Goal: Task Accomplishment & Management: Manage account settings

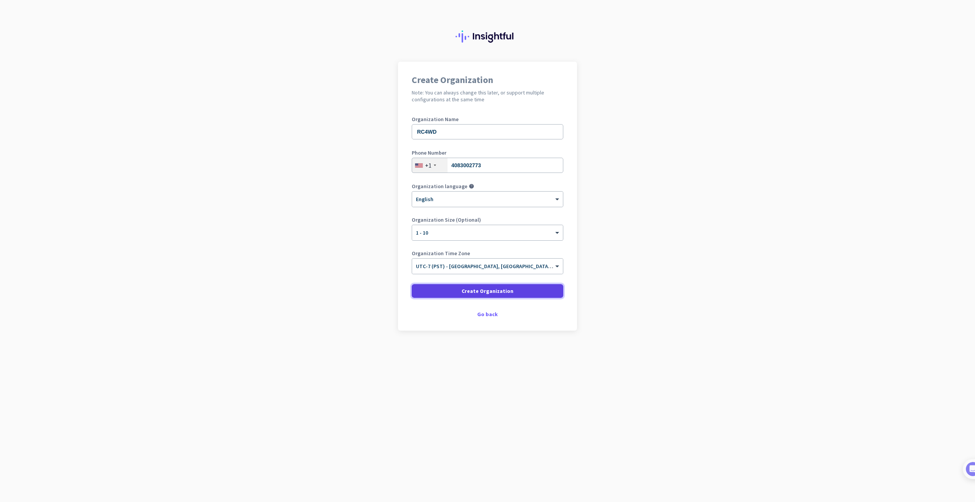
click at [487, 291] on span "Create Organization" at bounding box center [488, 291] width 52 height 8
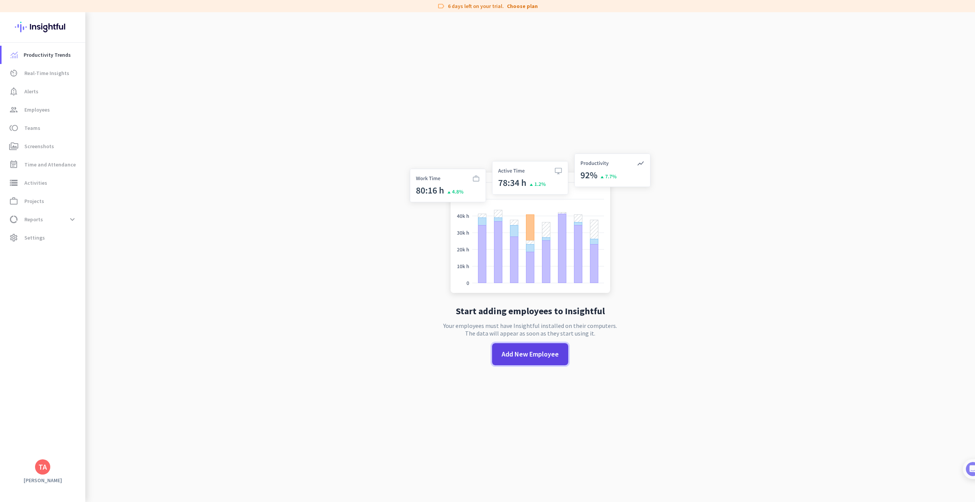
click at [534, 352] on span "Add New Employee" at bounding box center [530, 354] width 57 height 10
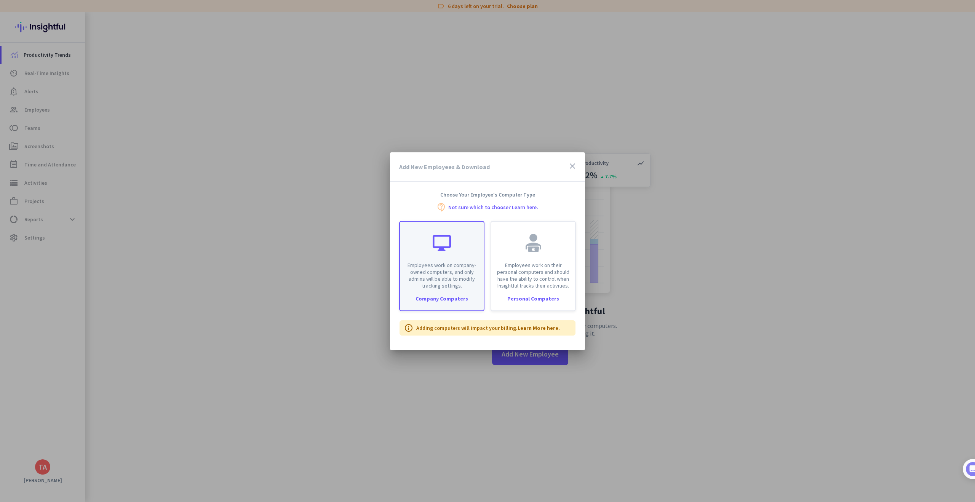
click at [446, 285] on p "Employees work on company-owned computers, and only admins will be able to modi…" at bounding box center [442, 275] width 75 height 27
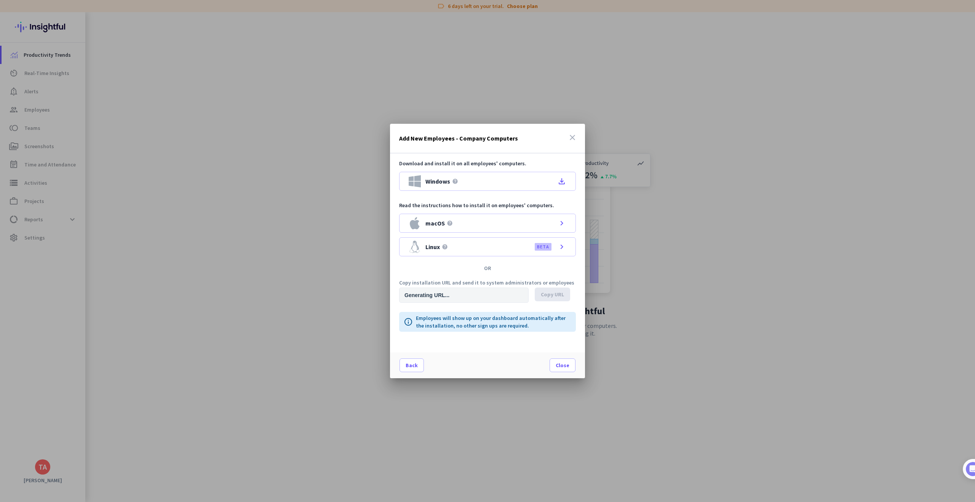
type input "[URL][DOMAIN_NAME]"
click at [462, 223] on div "macOS help chevron_right" at bounding box center [487, 223] width 177 height 19
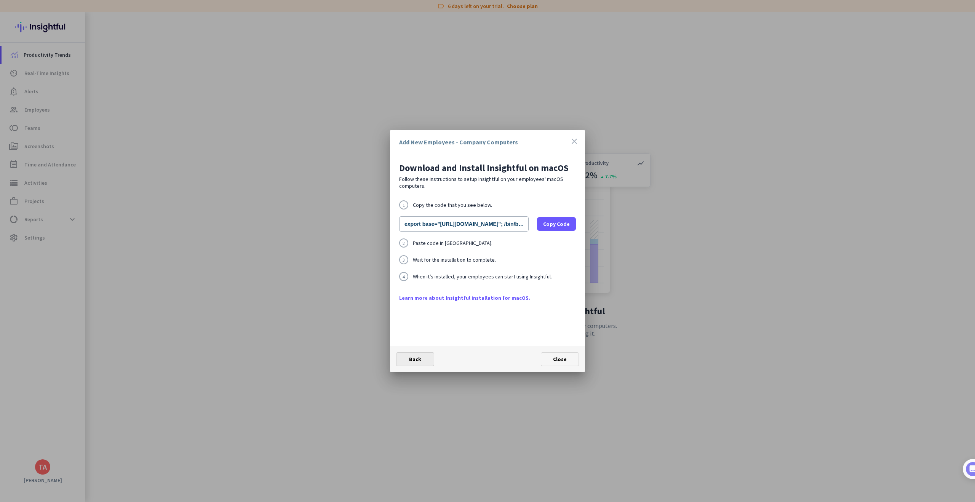
click at [417, 360] on span "Back" at bounding box center [415, 359] width 12 height 7
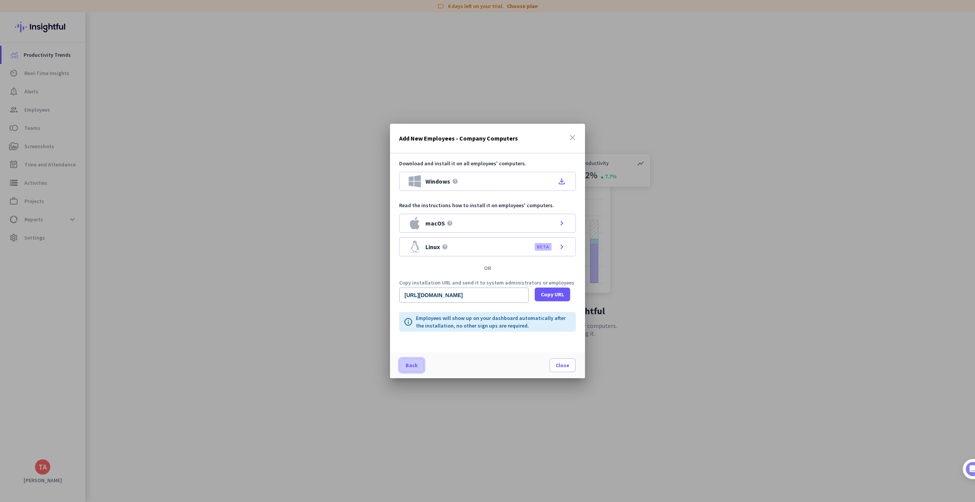
click at [416, 366] on span "Back" at bounding box center [412, 366] width 12 height 8
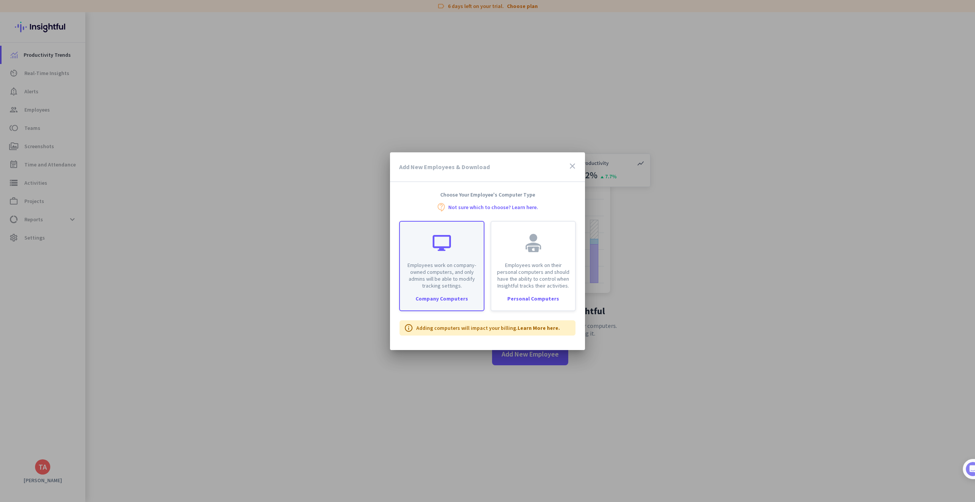
click at [453, 255] on div "Employees work on company-owned computers, and only admins will be able to modi…" at bounding box center [442, 255] width 84 height 67
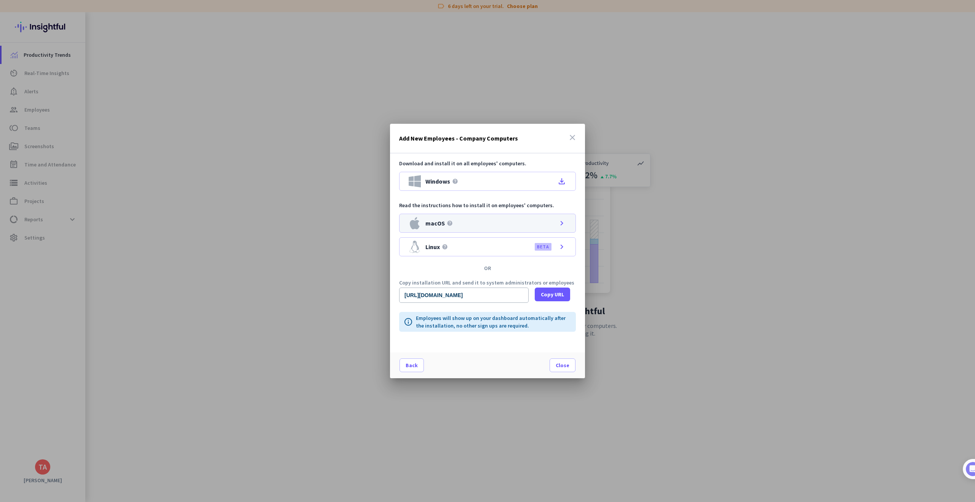
click at [464, 226] on div "macOS help chevron_right" at bounding box center [487, 223] width 177 height 19
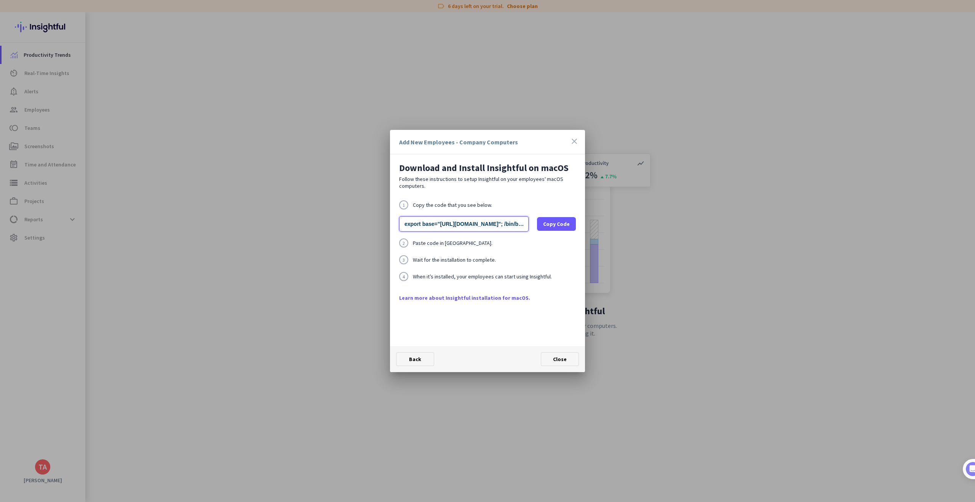
click at [480, 226] on input "export base="[URL][DOMAIN_NAME]"; /bin/bash -c "organizationId="we5mro3no7xcpob…" at bounding box center [464, 223] width 130 height 15
click at [483, 224] on input "export base="[URL][DOMAIN_NAME]"; /bin/bash -c "organizationId="we5mro3no7xcpob…" at bounding box center [464, 223] width 130 height 15
click at [555, 226] on span "Copy Code" at bounding box center [556, 224] width 27 height 8
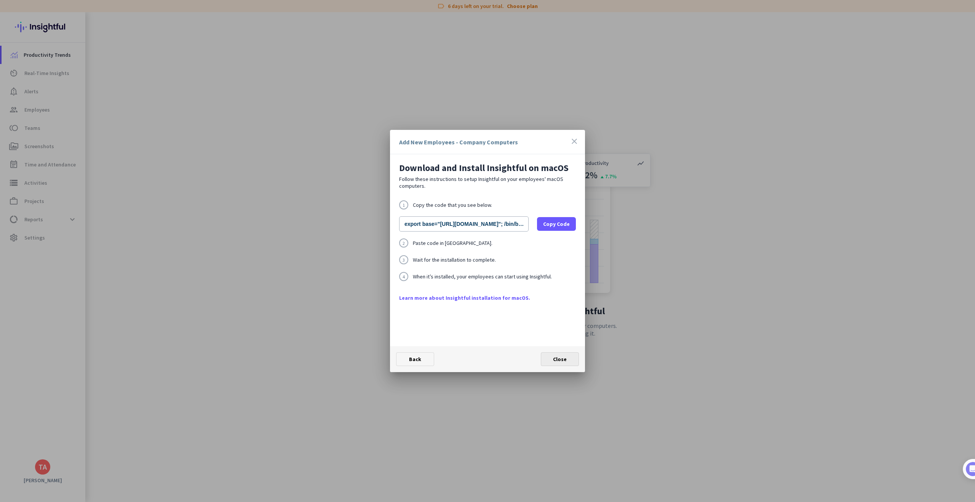
click at [554, 356] on span "Close" at bounding box center [560, 359] width 14 height 7
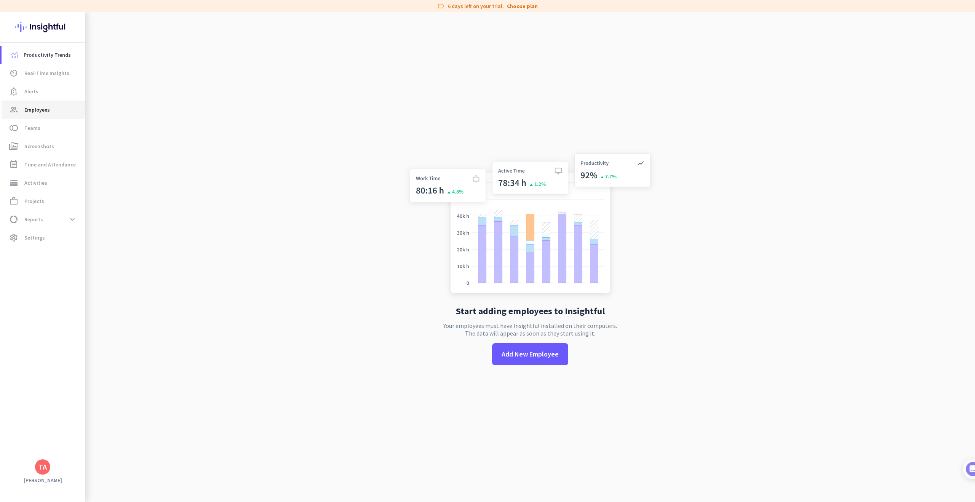
click at [46, 111] on span "Employees" at bounding box center [37, 109] width 26 height 9
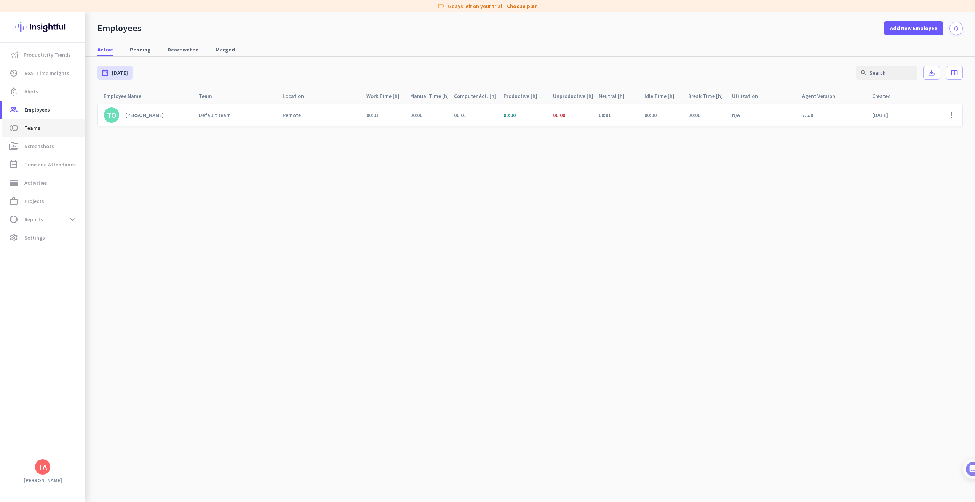
click at [46, 127] on span "toll Teams" at bounding box center [44, 127] width 72 height 9
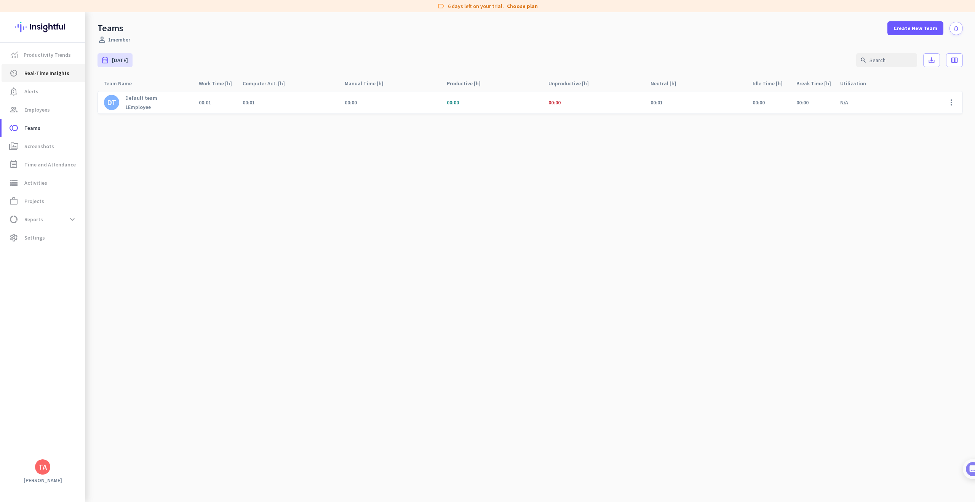
click at [45, 76] on span "Real-Time Insights" at bounding box center [46, 73] width 45 height 9
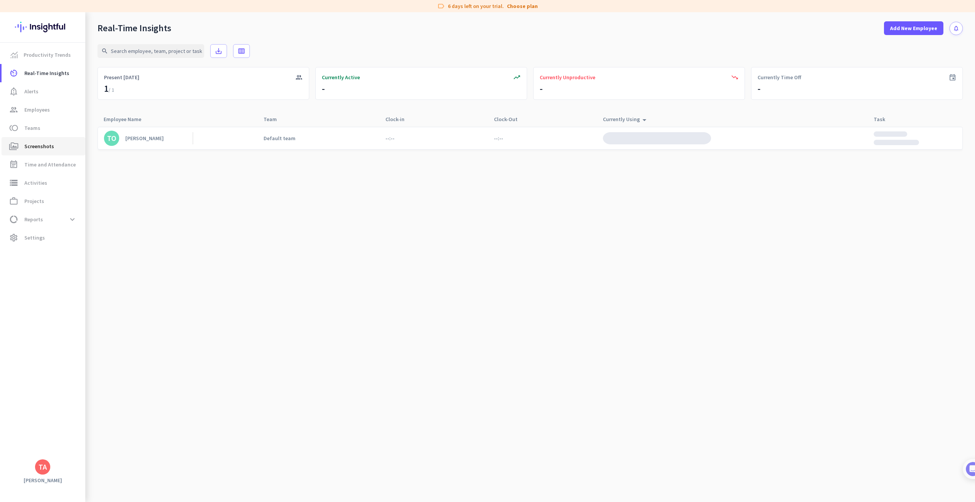
click at [36, 143] on span "Screenshots" at bounding box center [39, 146] width 30 height 9
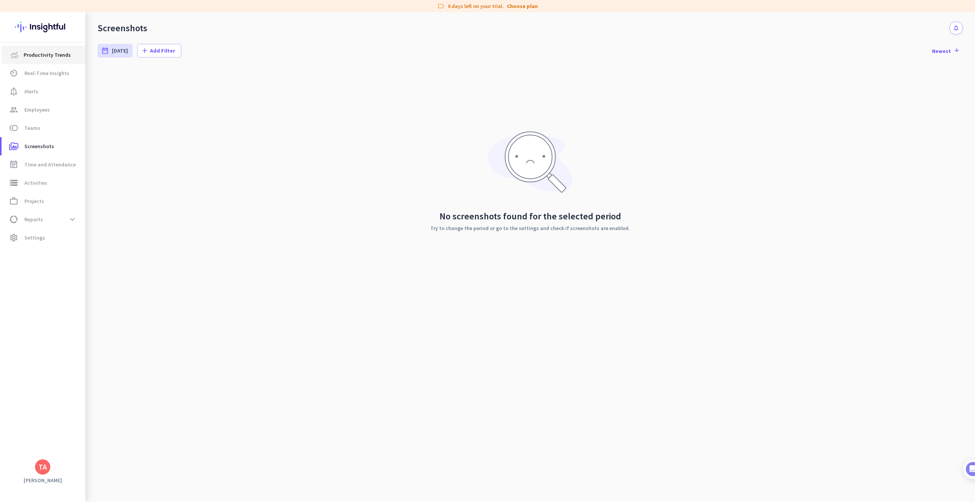
click at [36, 56] on span "Productivity Trends" at bounding box center [47, 54] width 47 height 9
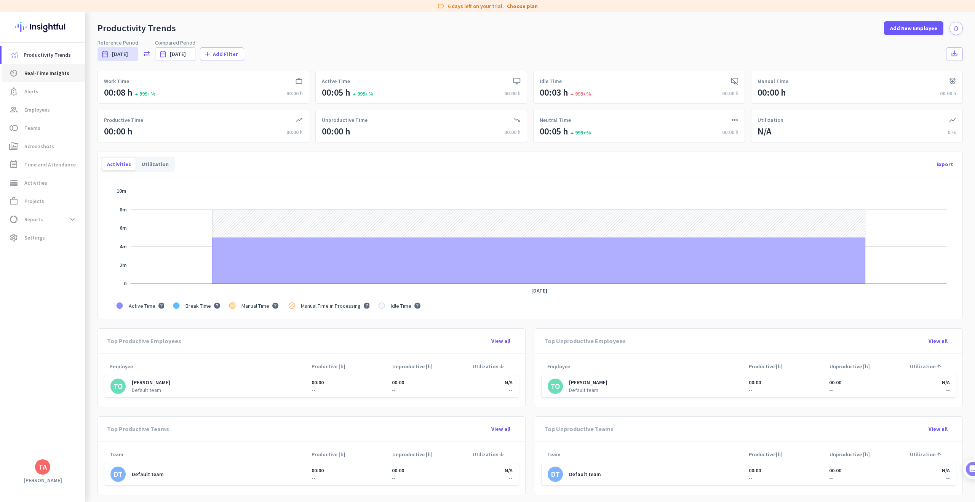
click at [48, 76] on span "Real-Time Insights" at bounding box center [46, 73] width 45 height 9
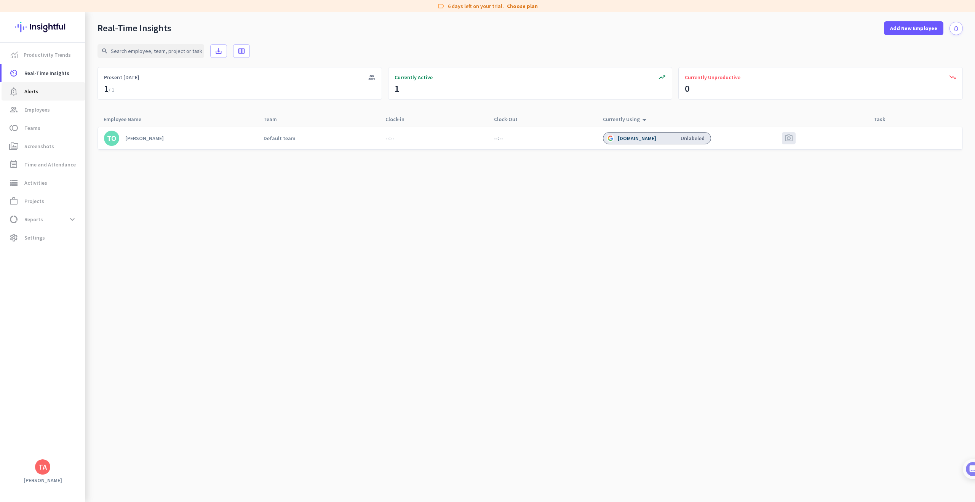
click at [41, 98] on link "notification_important Alerts" at bounding box center [44, 91] width 84 height 18
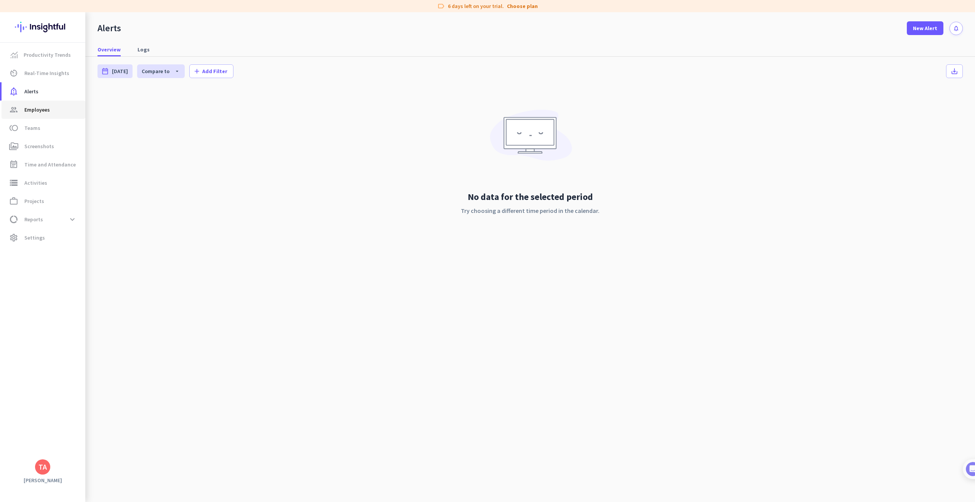
click at [38, 112] on span "Employees" at bounding box center [37, 109] width 26 height 9
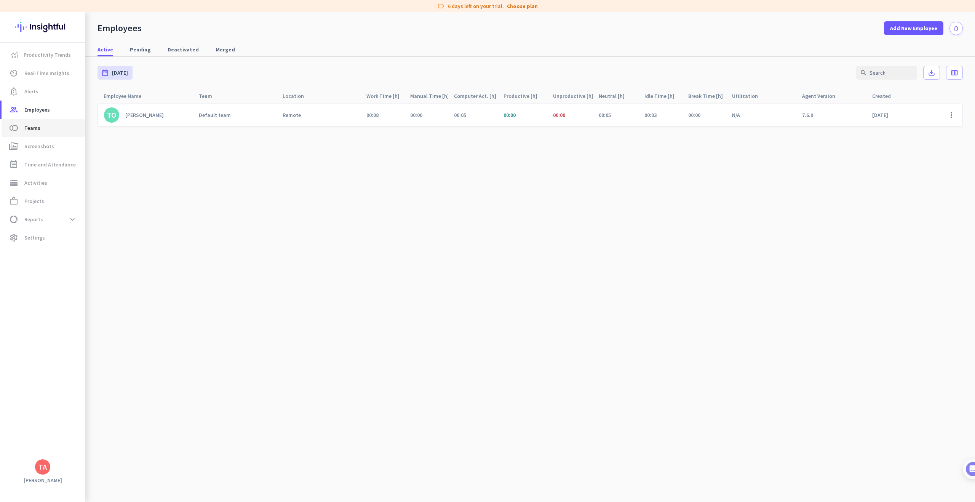
click at [29, 129] on span "Teams" at bounding box center [32, 127] width 16 height 9
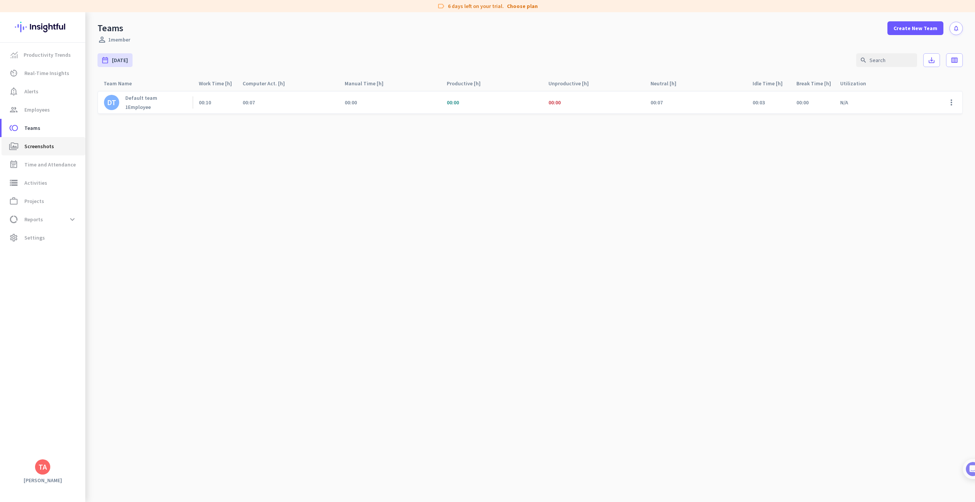
click at [42, 146] on span "Screenshots" at bounding box center [39, 146] width 30 height 9
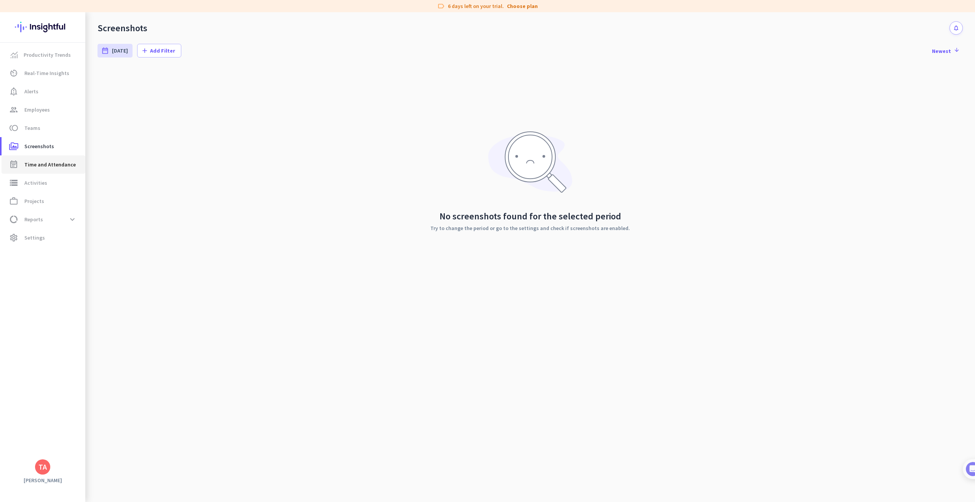
click at [44, 158] on link "event_note Time and Attendance" at bounding box center [44, 164] width 84 height 18
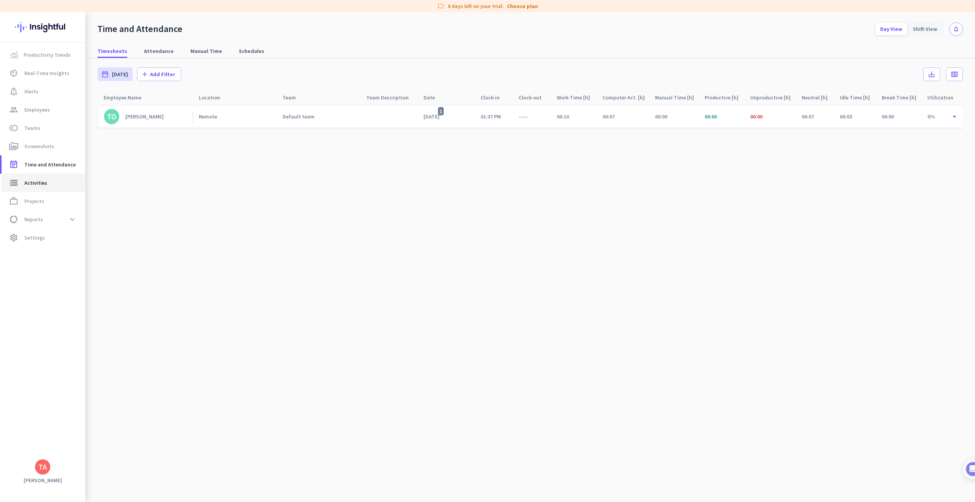
click at [48, 181] on span "storage Activities" at bounding box center [44, 182] width 72 height 9
type input "[DATE]"
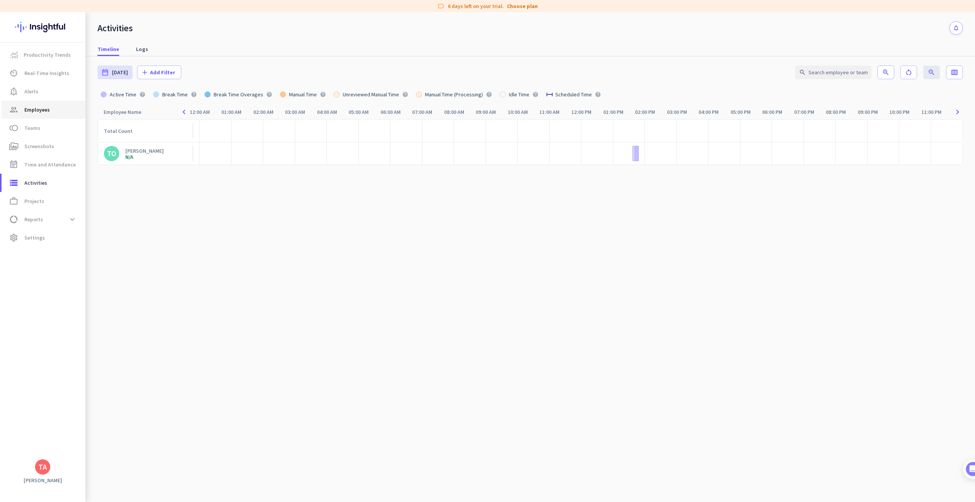
click at [35, 113] on span "Employees" at bounding box center [37, 109] width 26 height 9
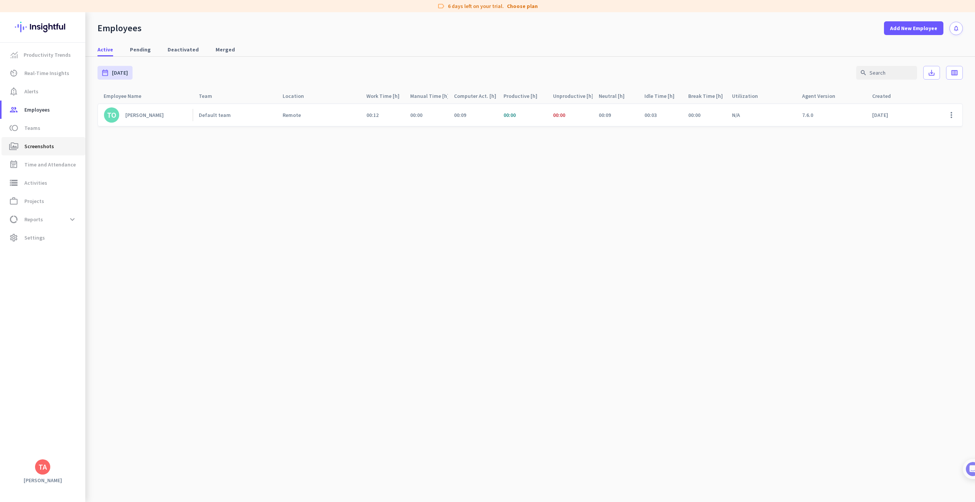
click at [31, 140] on link "perm_media Screenshots" at bounding box center [44, 146] width 84 height 18
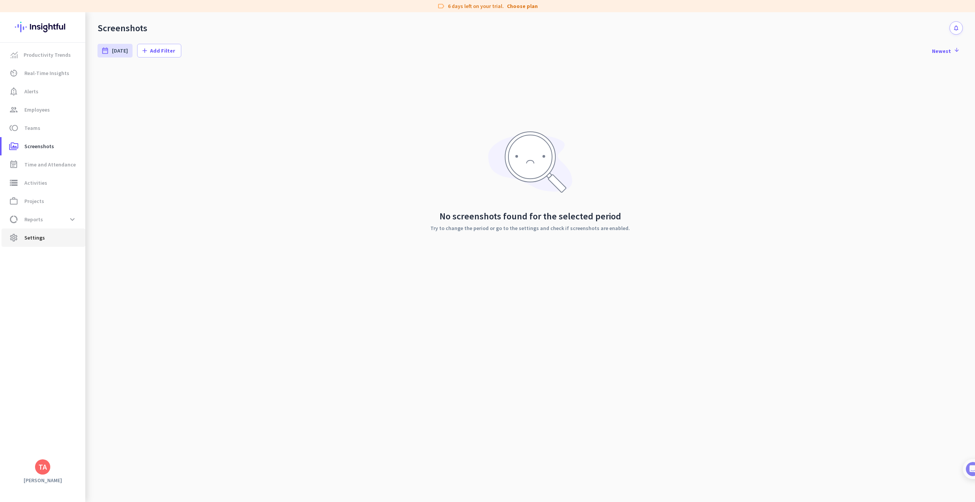
click at [40, 238] on span "Settings" at bounding box center [34, 237] width 21 height 9
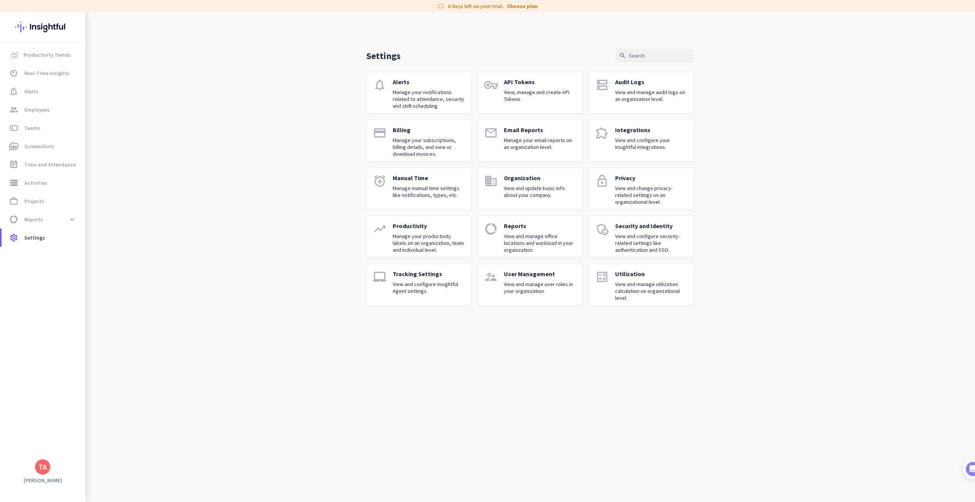
click at [424, 277] on p "Tracking Settings" at bounding box center [429, 274] width 72 height 8
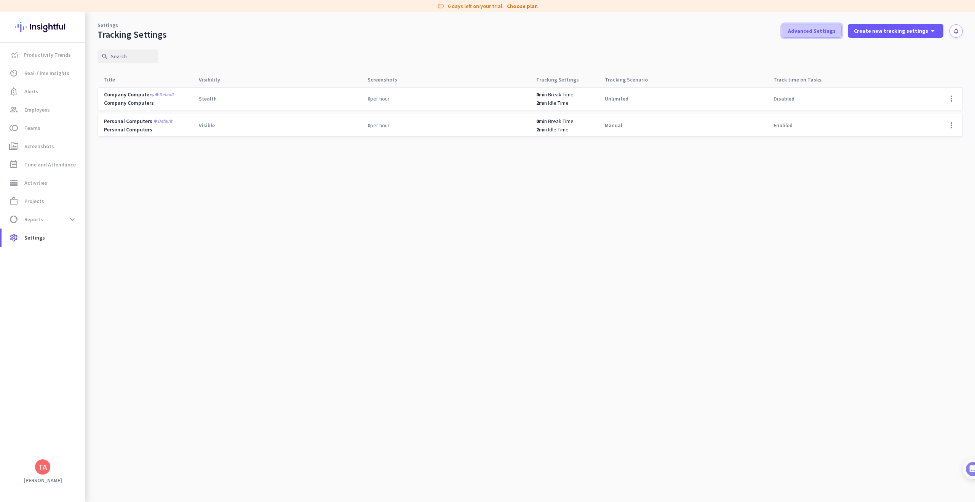
click at [828, 34] on span "Advanced Settings" at bounding box center [812, 31] width 48 height 8
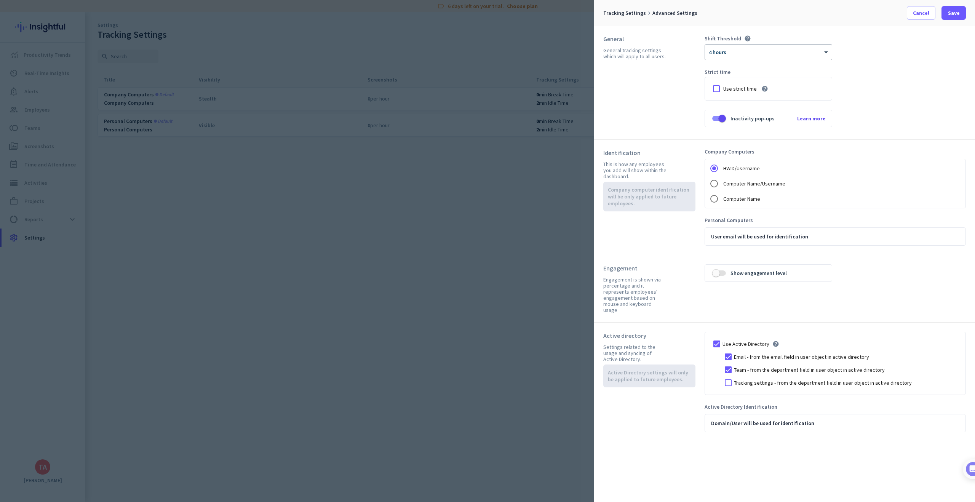
click at [745, 53] on div "× 4 hours" at bounding box center [763, 52] width 117 height 6
click at [925, 13] on span "Cancel" at bounding box center [921, 13] width 16 height 8
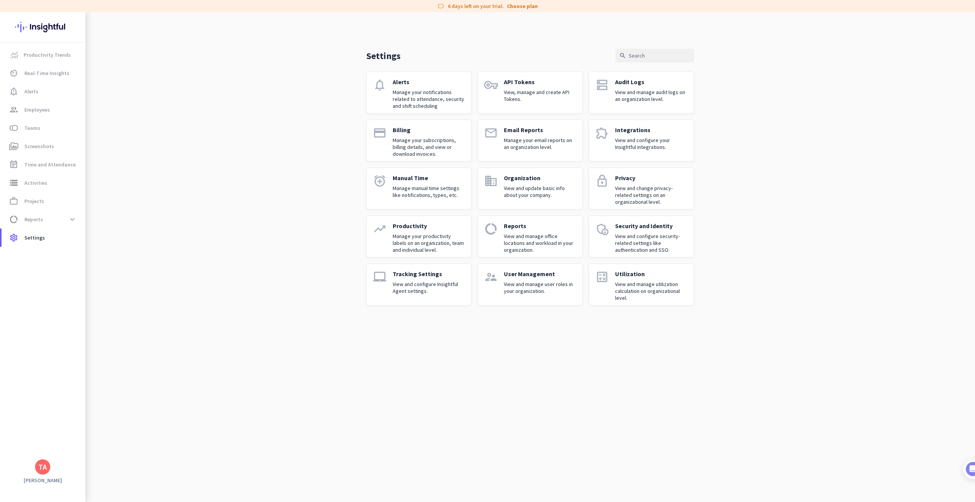
click at [519, 284] on p "View and manage user roles in your organization." at bounding box center [540, 288] width 72 height 14
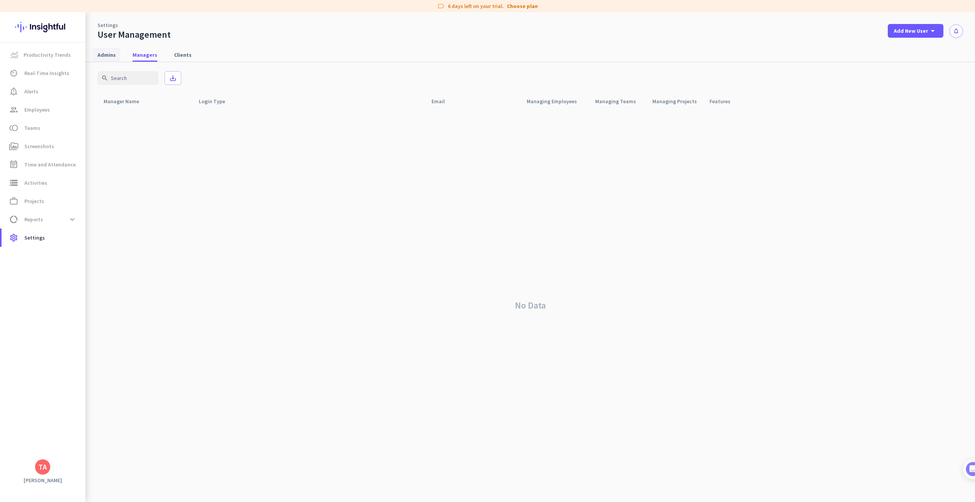
click at [109, 56] on span "Admins" at bounding box center [107, 55] width 18 height 8
click at [174, 54] on span "Clients" at bounding box center [183, 55] width 18 height 8
click at [46, 149] on span "Screenshots" at bounding box center [39, 146] width 30 height 9
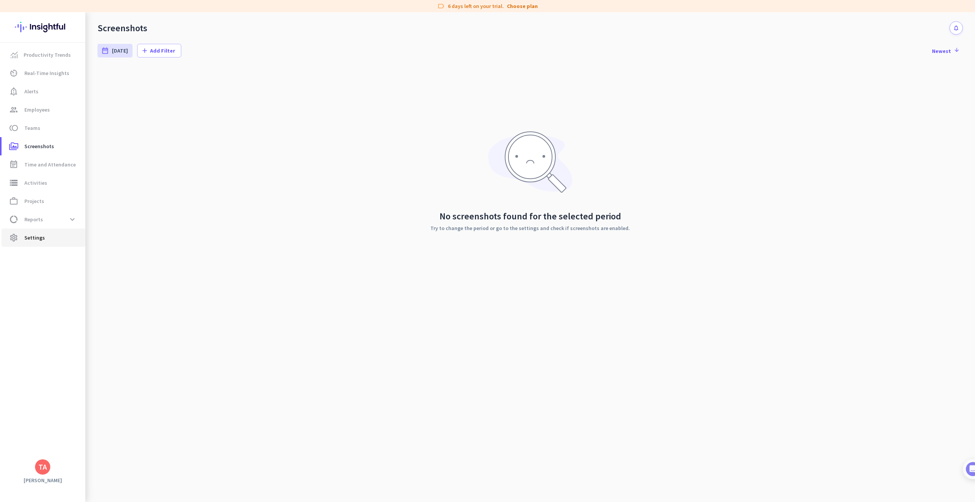
click at [25, 235] on span "Settings" at bounding box center [34, 237] width 21 height 9
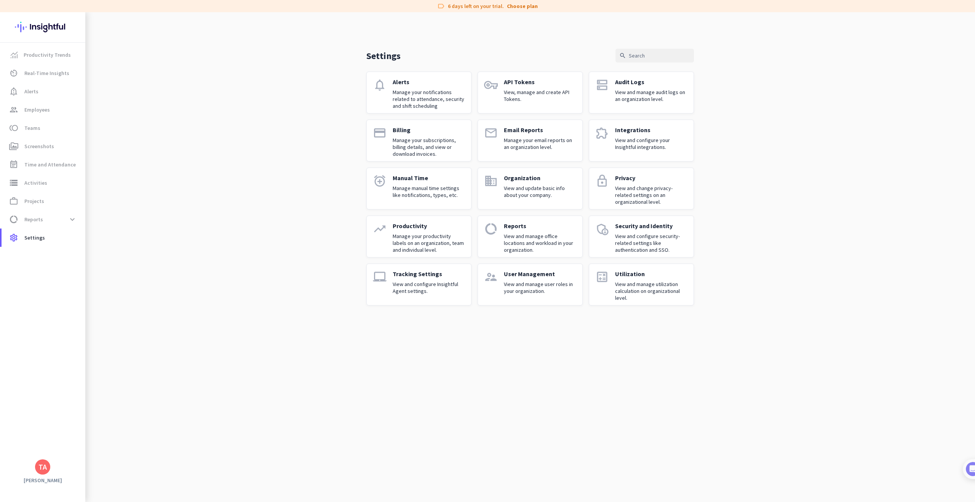
click at [438, 243] on p "Manage your productivity labels on an organization, team and individual level." at bounding box center [429, 243] width 72 height 21
click at [420, 194] on p "Manage manual time settings like notifications, types, etc." at bounding box center [429, 192] width 72 height 14
click at [508, 195] on p "View and update basic info about your company." at bounding box center [540, 192] width 72 height 14
click at [603, 196] on div "lock" at bounding box center [602, 188] width 14 height 29
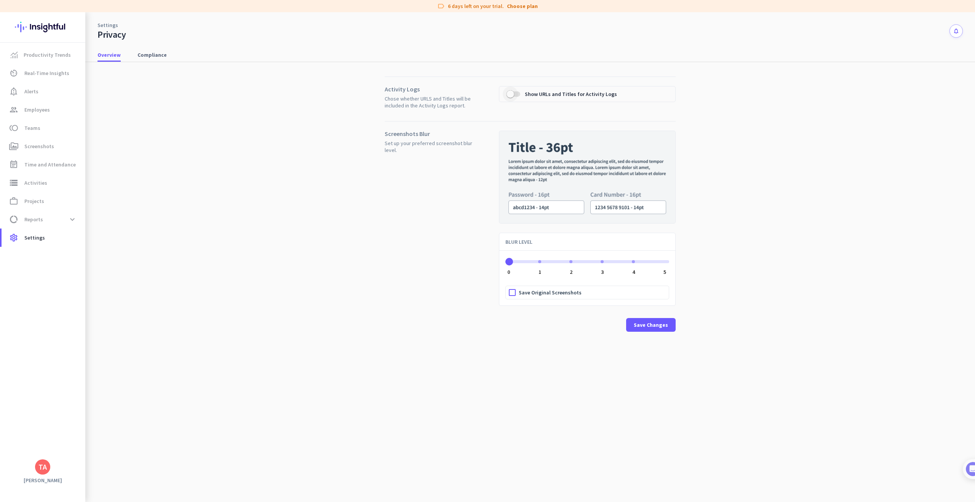
click at [518, 97] on span "button" at bounding box center [510, 93] width 15 height 15
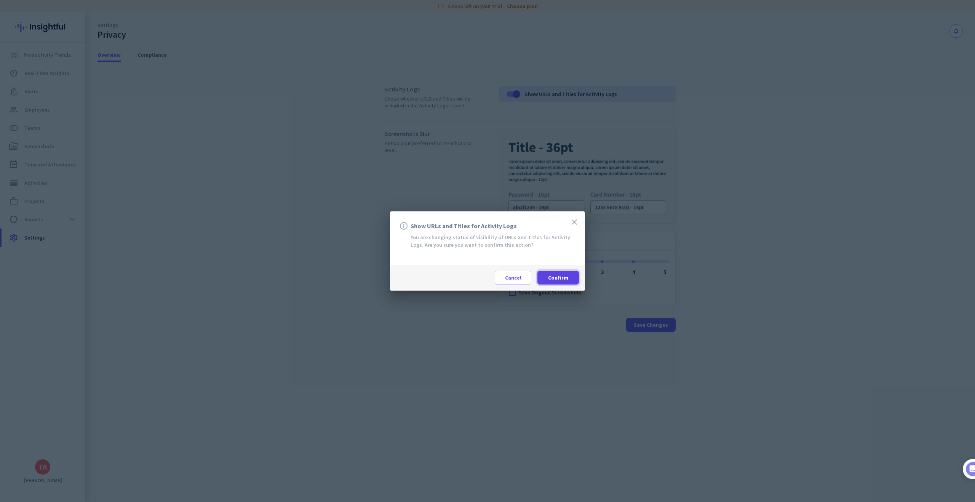
click at [558, 277] on span "Confirm" at bounding box center [558, 278] width 20 height 8
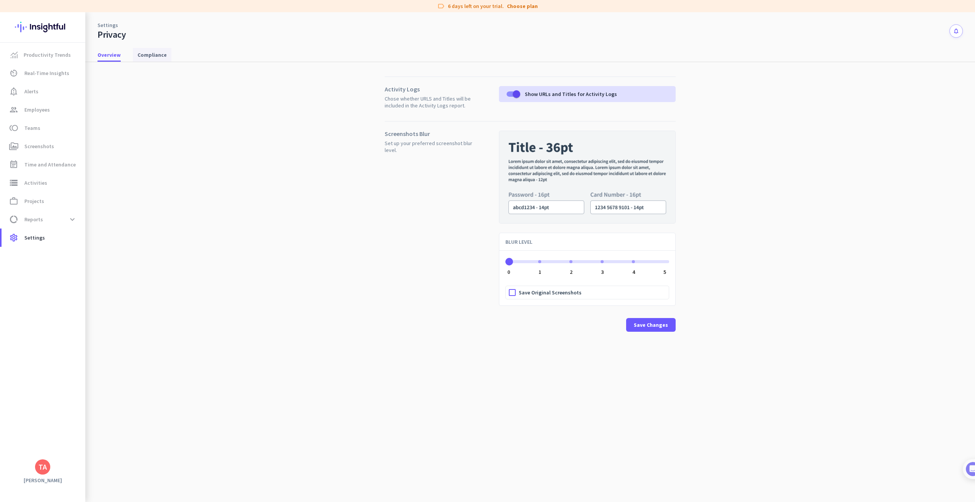
click at [155, 58] on span "Compliance" at bounding box center [152, 55] width 29 height 8
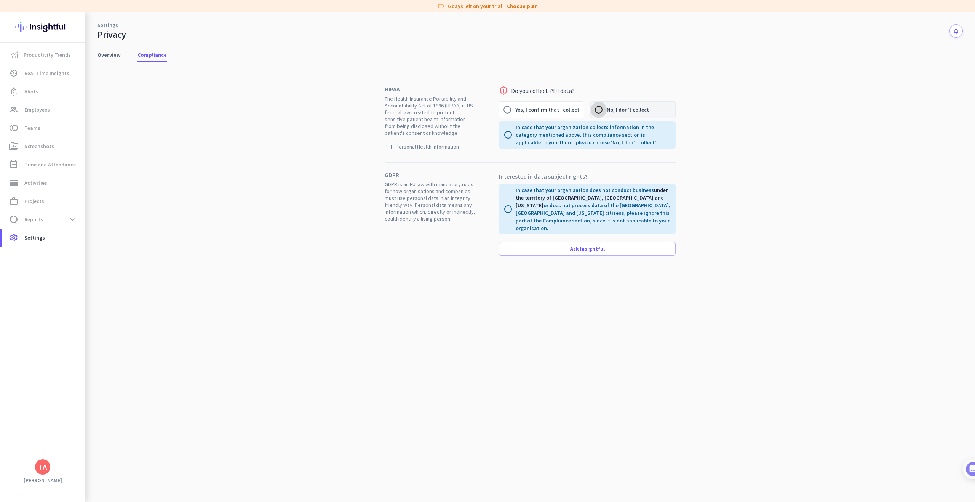
click at [597, 110] on input "No, I don’t collect" at bounding box center [599, 110] width 16 height 16
radio input "true"
click at [109, 55] on span "Overview" at bounding box center [109, 55] width 23 height 8
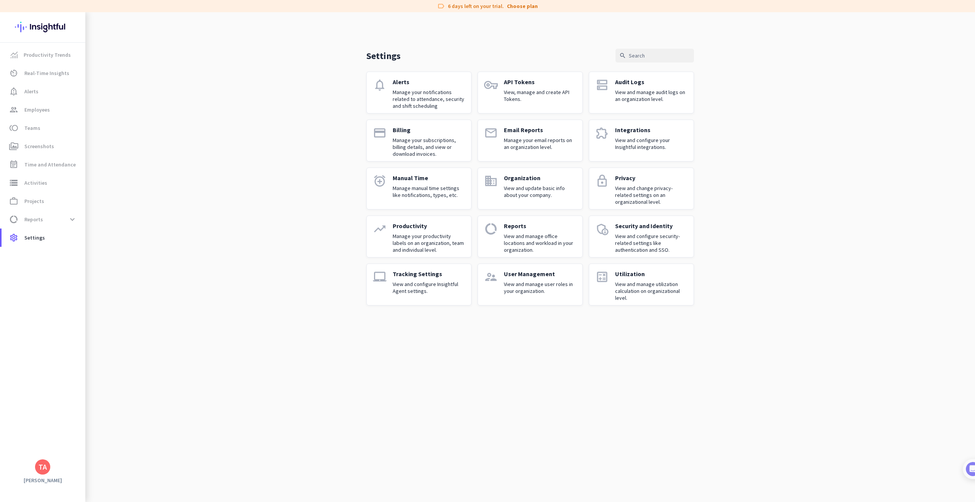
click at [438, 274] on p "Tracking Settings" at bounding box center [429, 274] width 72 height 8
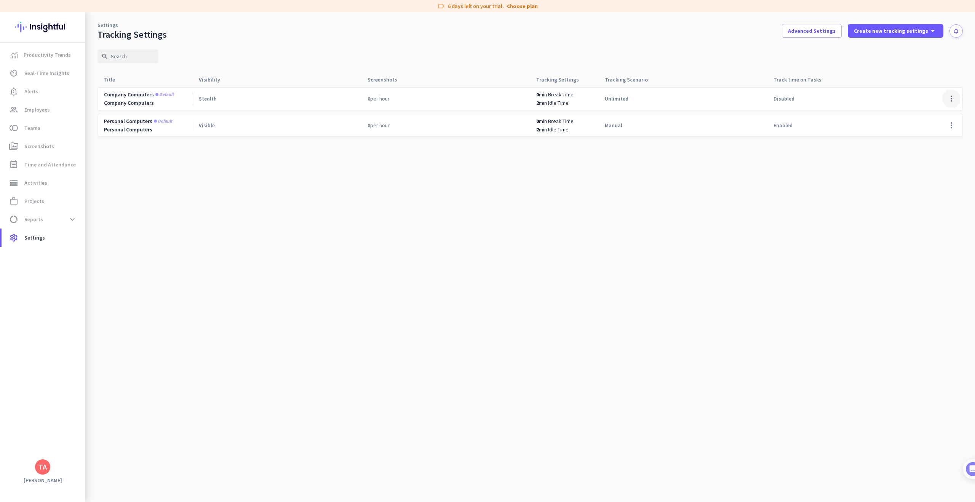
click at [950, 98] on span at bounding box center [951, 99] width 18 height 18
click at [931, 114] on span "Edit" at bounding box center [936, 115] width 37 height 8
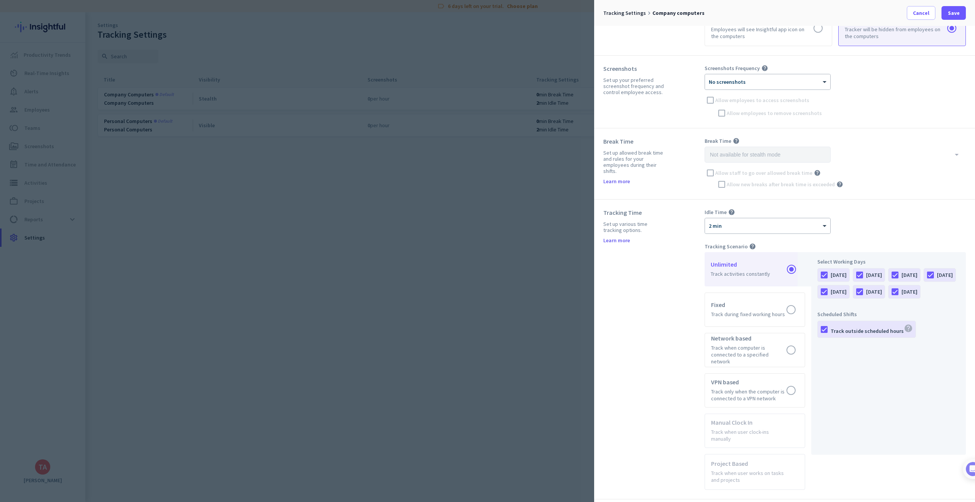
scroll to position [127, 0]
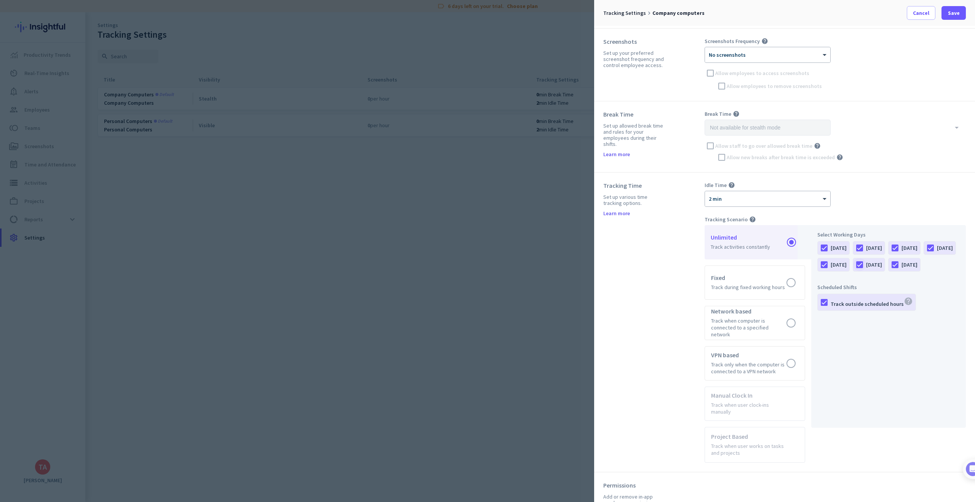
click at [866, 265] on div at bounding box center [859, 264] width 13 height 13
click at [889, 271] on div at bounding box center [895, 264] width 13 height 13
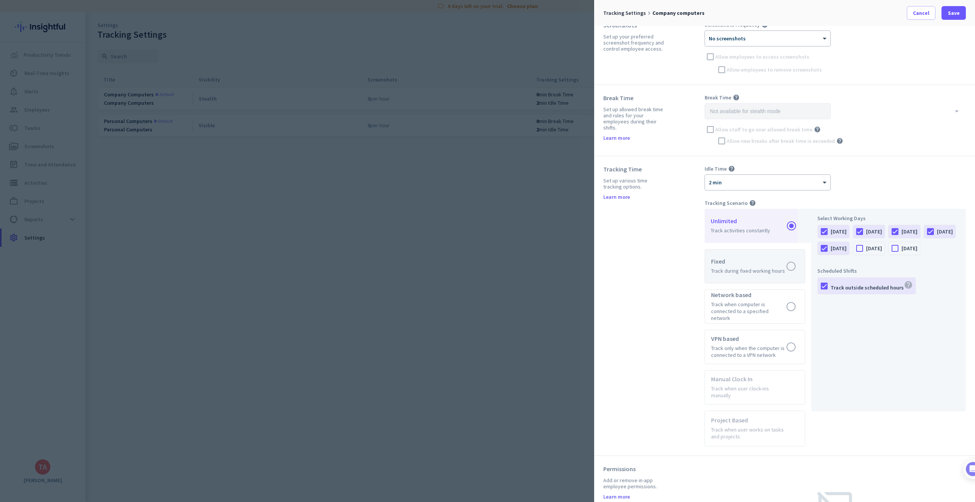
scroll to position [147, 0]
drag, startPoint x: 899, startPoint y: 244, endPoint x: 870, endPoint y: 257, distance: 31.6
click at [866, 244] on div at bounding box center [859, 244] width 13 height 13
click at [889, 251] on div at bounding box center [895, 244] width 13 height 13
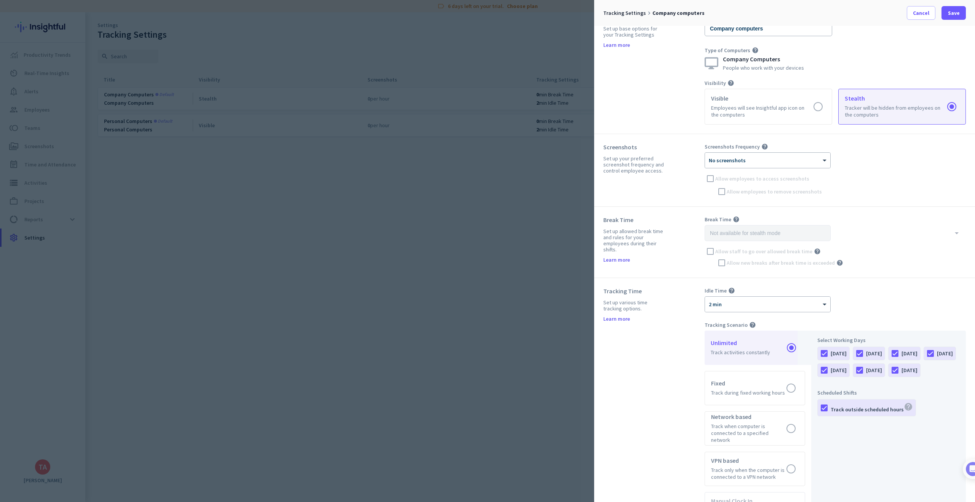
scroll to position [0, 0]
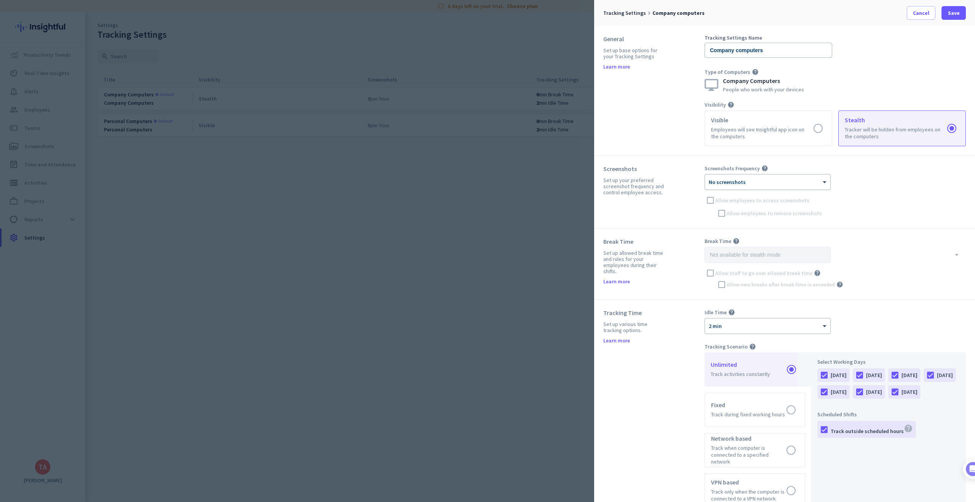
click at [746, 184] on div "× No screenshots" at bounding box center [763, 182] width 116 height 6
click at [728, 259] on div "24 per hour" at bounding box center [768, 259] width 125 height 13
click at [951, 13] on span "Save" at bounding box center [954, 13] width 12 height 8
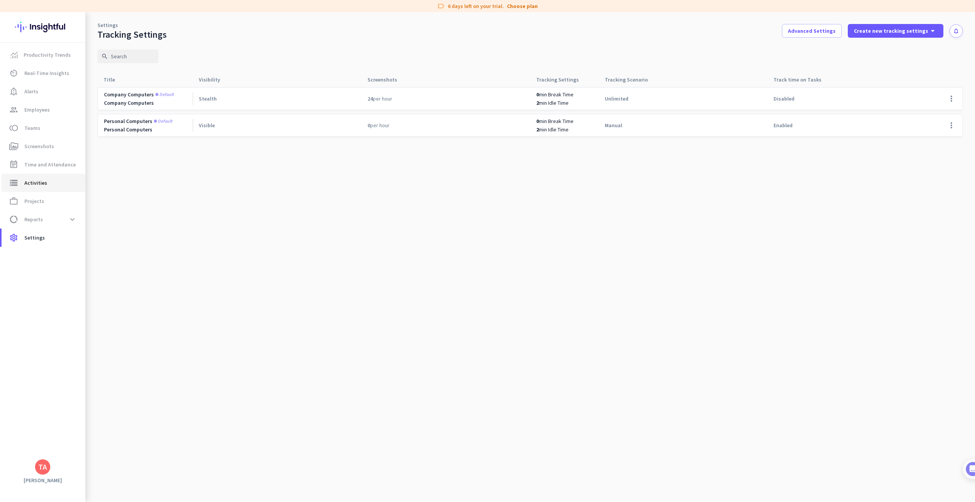
click at [35, 182] on span "Activities" at bounding box center [35, 182] width 23 height 9
